Goal: Find contact information: Find contact information

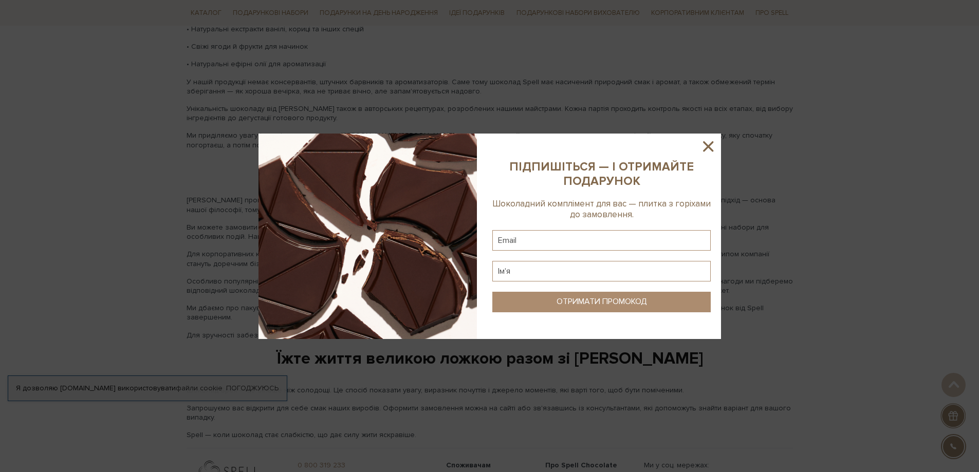
scroll to position [1631, 0]
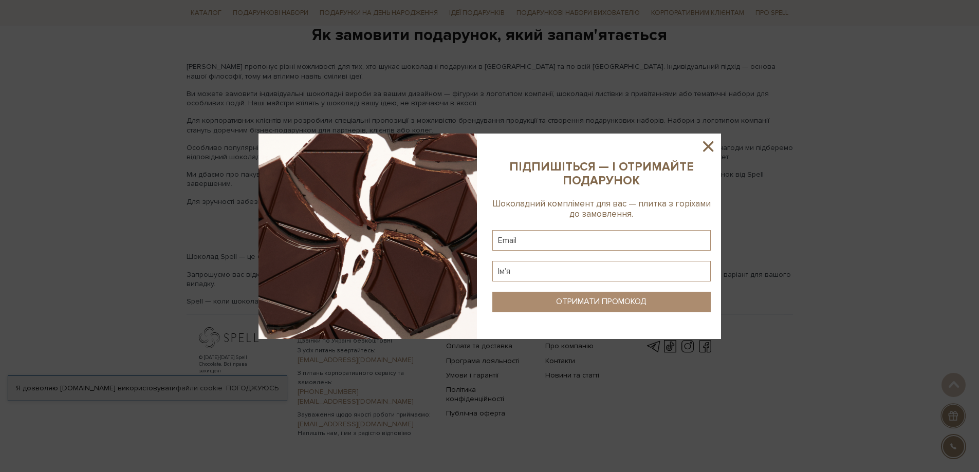
click at [702, 150] on icon at bounding box center [707, 146] width 17 height 17
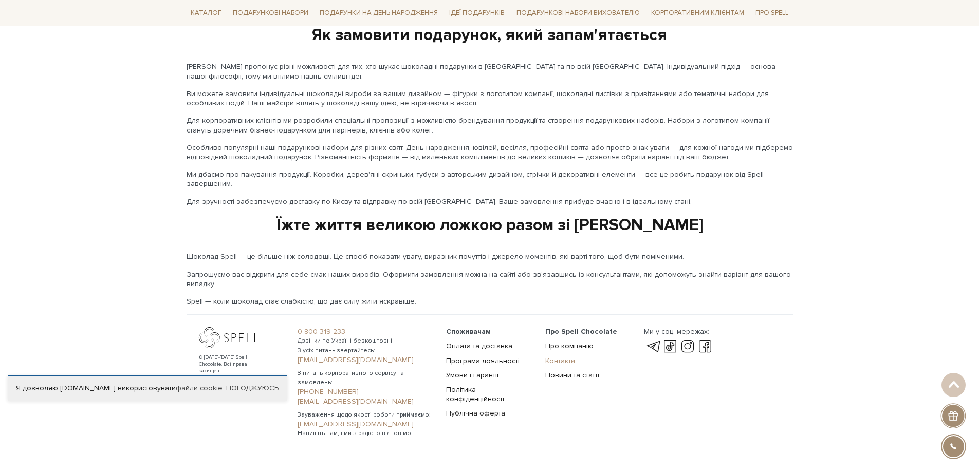
click at [550, 357] on link "Контакти" at bounding box center [560, 361] width 30 height 9
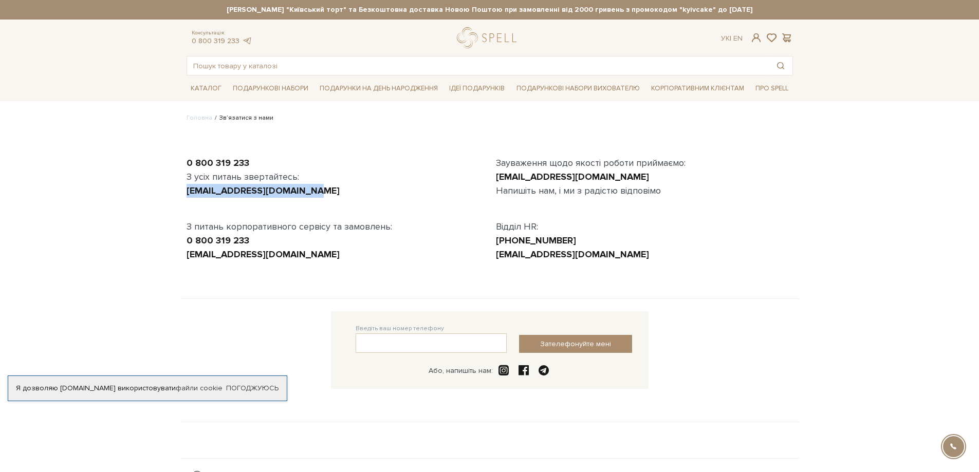
drag, startPoint x: 296, startPoint y: 194, endPoint x: 186, endPoint y: 193, distance: 110.5
click at [186, 193] on div "0 800 319 233 З усіх питань звертайтесь: [EMAIL_ADDRESS][DOMAIN_NAME] З питань …" at bounding box center [334, 208] width 309 height 105
copy link "[EMAIL_ADDRESS][DOMAIN_NAME]"
